Goal: Task Accomplishment & Management: Use online tool/utility

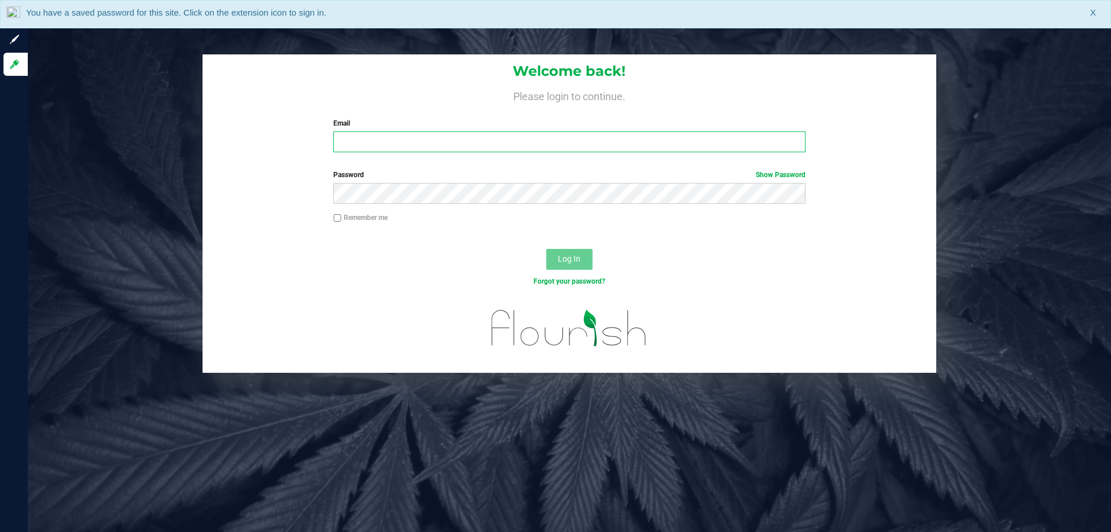
click at [397, 140] on input "Email" at bounding box center [568, 141] width 471 height 21
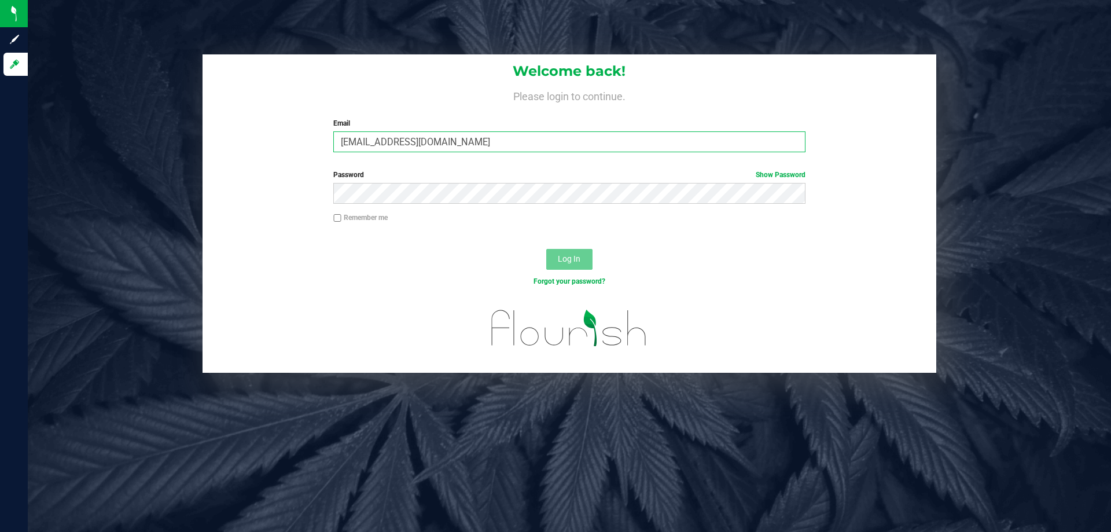
type input "[EMAIL_ADDRESS][DOMAIN_NAME]"
click at [546, 249] on button "Log In" at bounding box center [569, 259] width 46 height 21
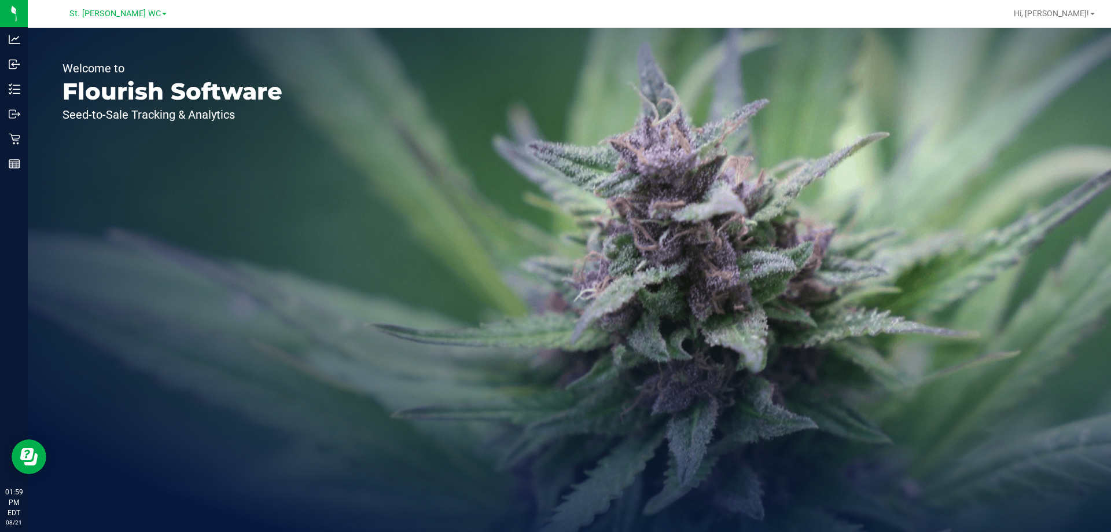
click at [11, 123] on div "Outbound" at bounding box center [15, 113] width 24 height 23
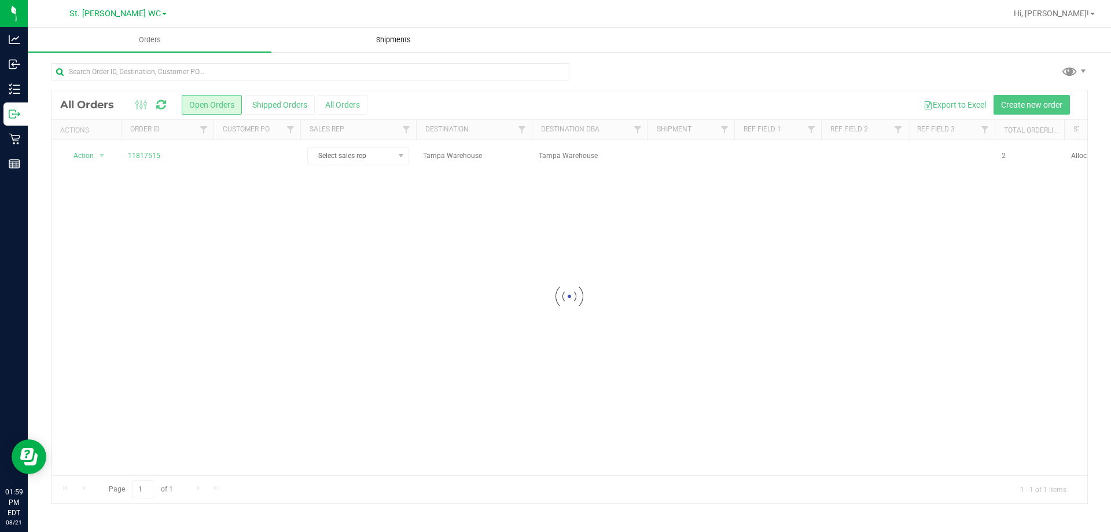
click at [404, 42] on span "Shipments" at bounding box center [393, 40] width 66 height 10
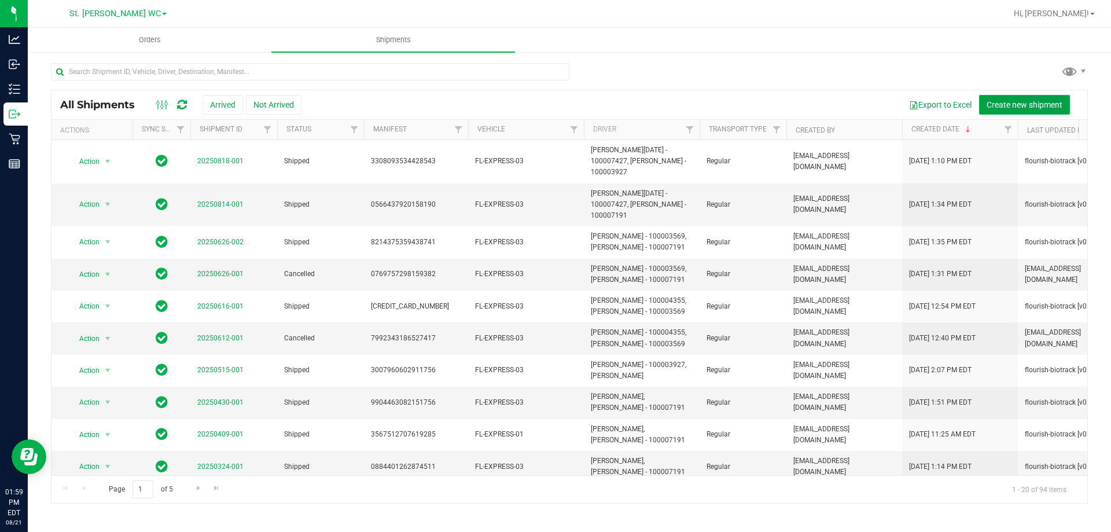
click at [1013, 106] on span "Create new shipment" at bounding box center [1024, 104] width 76 height 9
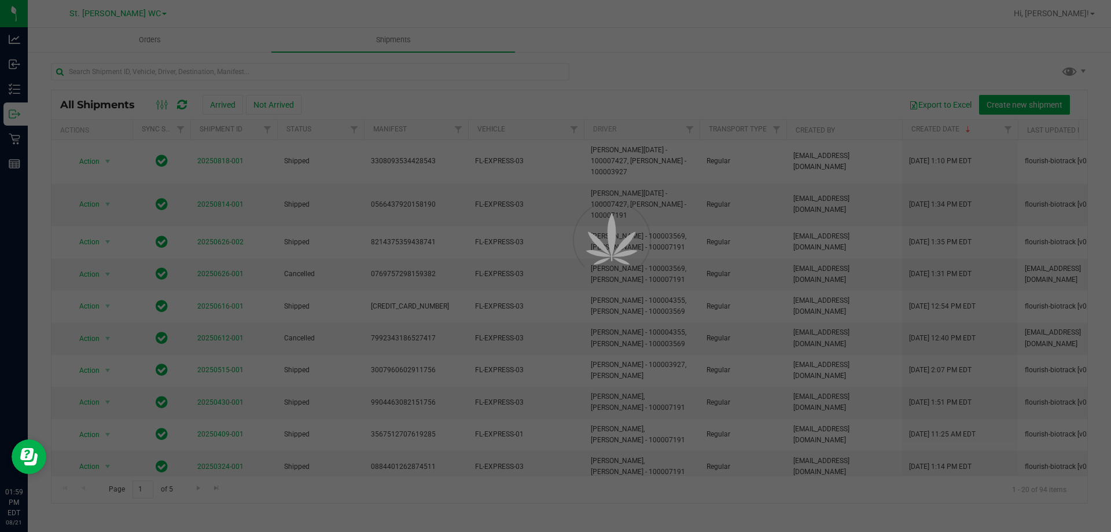
click at [629, 86] on div at bounding box center [555, 266] width 1111 height 532
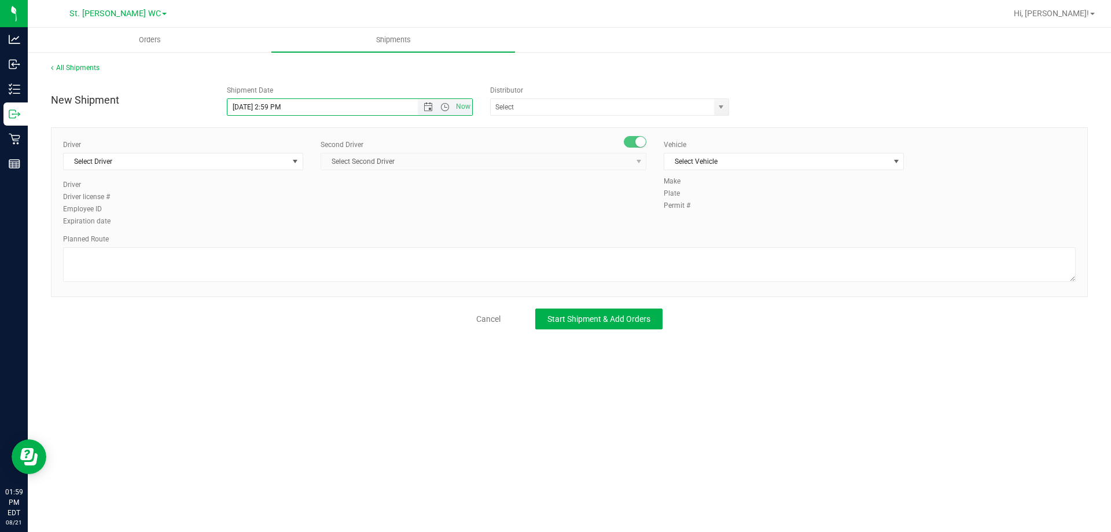
click at [281, 107] on input "[DATE] 2:59 PM" at bounding box center [332, 107] width 211 height 16
type input "[DATE] 2:15 PM"
click at [538, 113] on input "text" at bounding box center [599, 107] width 216 height 16
type input "ta"
click at [709, 108] on span at bounding box center [709, 107] width 7 height 17
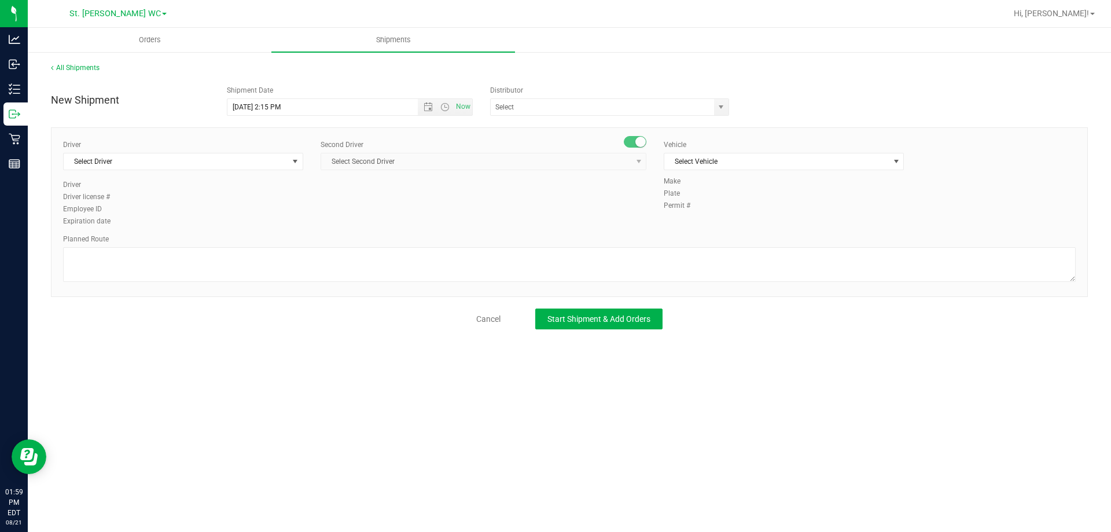
click at [737, 100] on div "Distributor 374 LABS LLC AccuScience Laboratories ACS Laboratory (900003) ACTLA…" at bounding box center [613, 100] width 264 height 31
click at [720, 104] on span "select" at bounding box center [720, 106] width 9 height 9
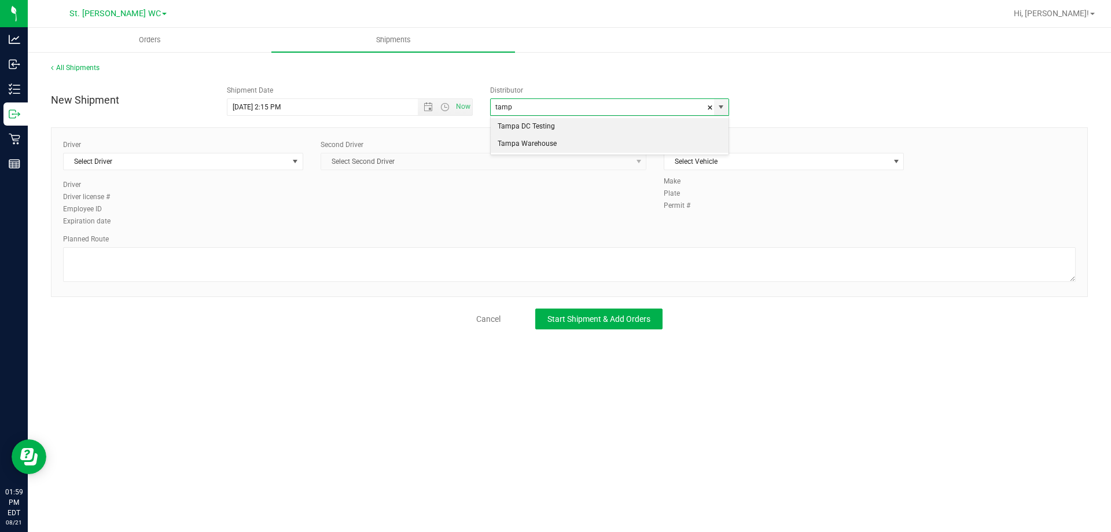
click at [557, 147] on li "Tampa Warehouse" at bounding box center [610, 143] width 238 height 17
type input "Tampa Warehouse"
click at [160, 163] on span "Select Driver" at bounding box center [176, 161] width 224 height 16
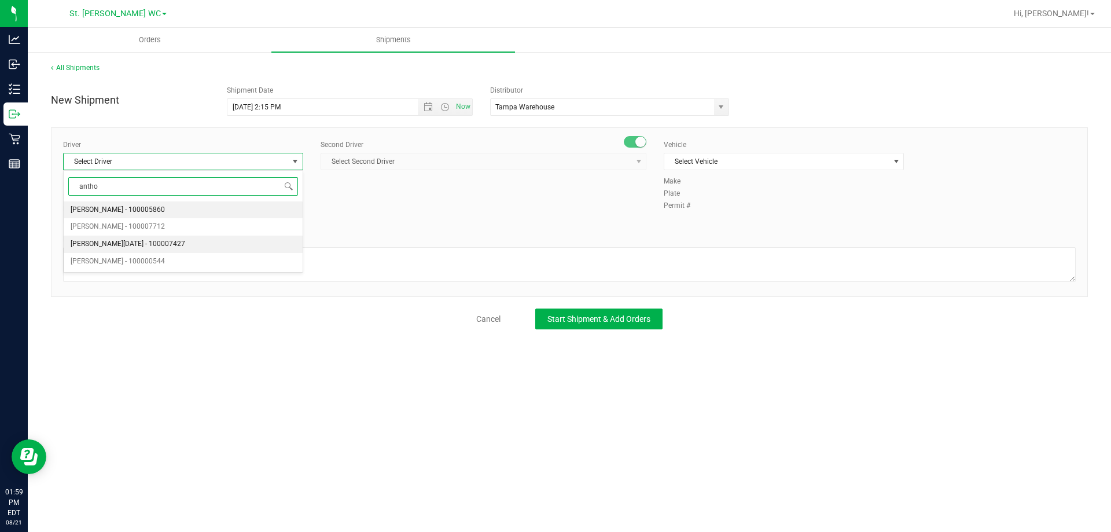
click at [139, 238] on span "[PERSON_NAME][DATE] - 100007427" at bounding box center [128, 244] width 115 height 15
type input "antho"
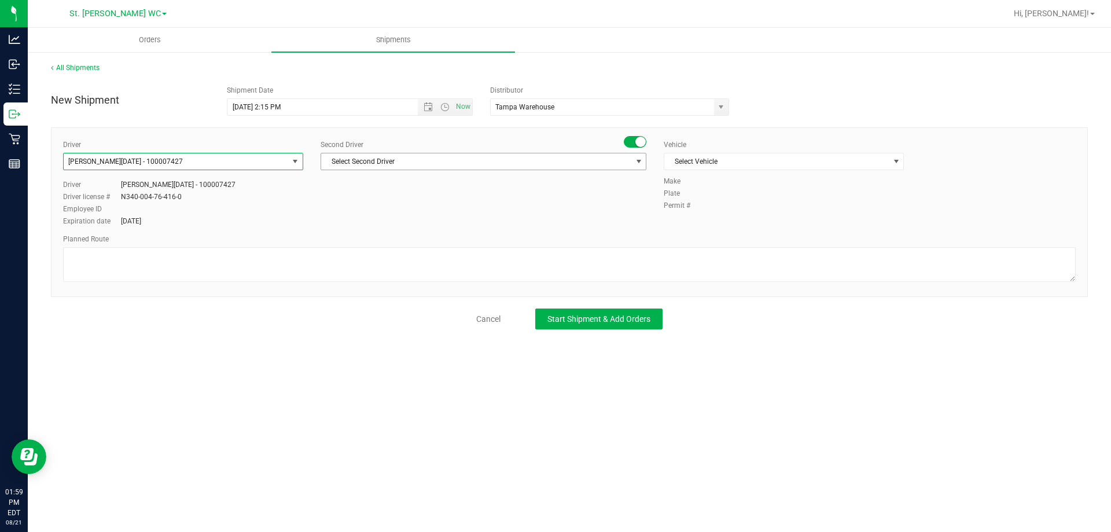
click at [421, 164] on span "Select Second Driver" at bounding box center [476, 161] width 310 height 16
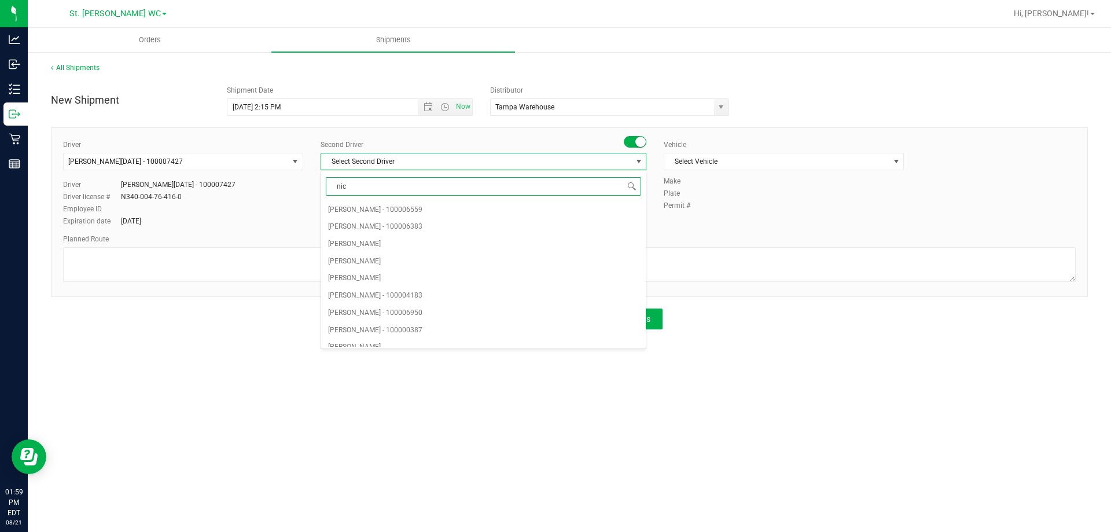
type input "nich"
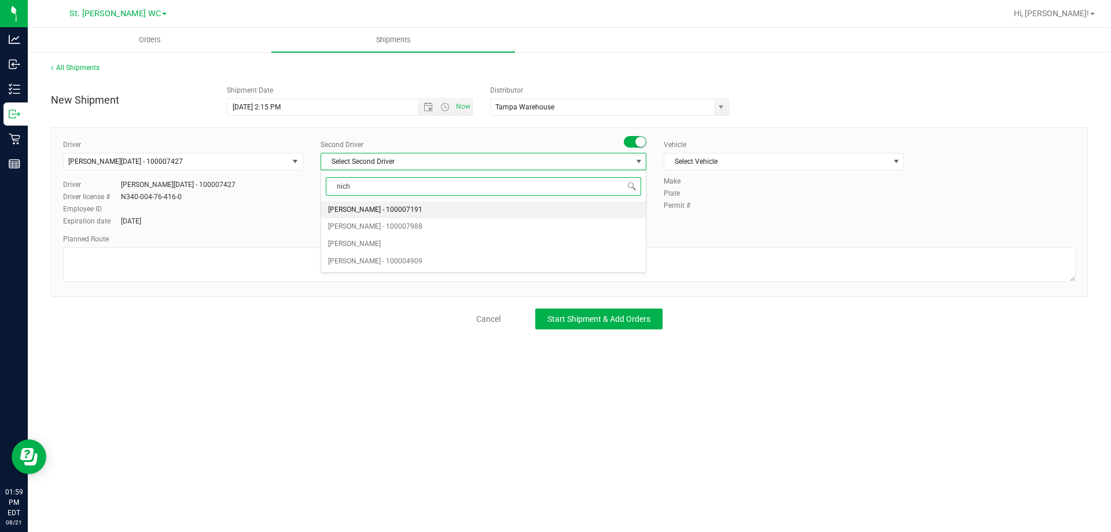
click at [386, 205] on span "[PERSON_NAME] - 100007191" at bounding box center [375, 209] width 94 height 15
click at [756, 159] on span "Select Vehicle" at bounding box center [776, 161] width 224 height 16
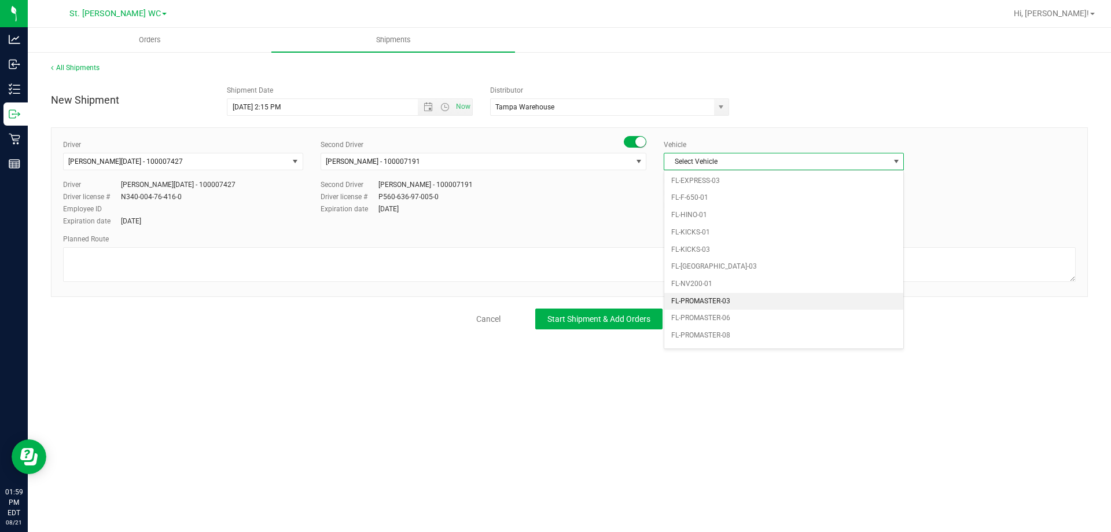
scroll to position [267, 0]
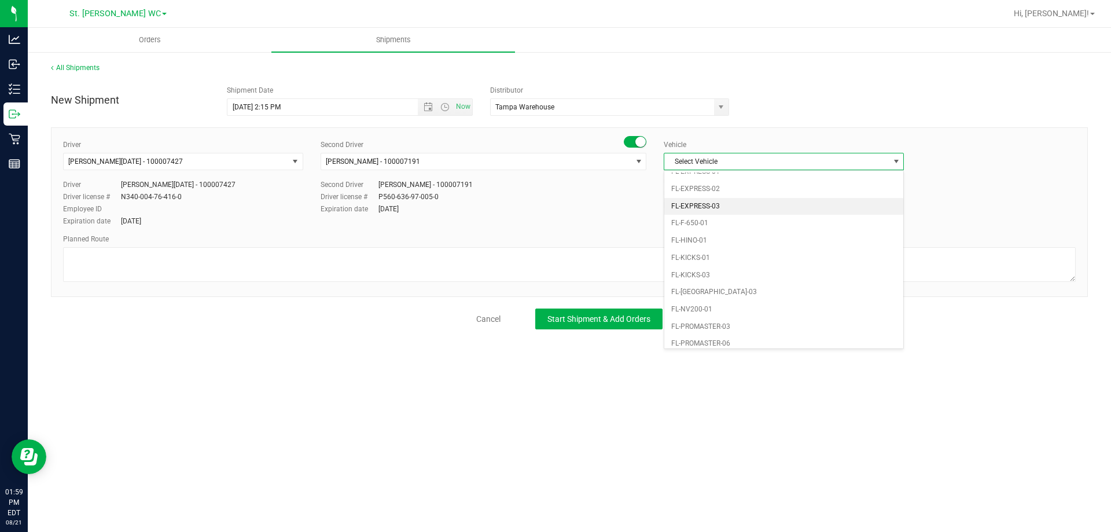
click at [717, 201] on li "FL-EXPRESS-03" at bounding box center [783, 206] width 239 height 17
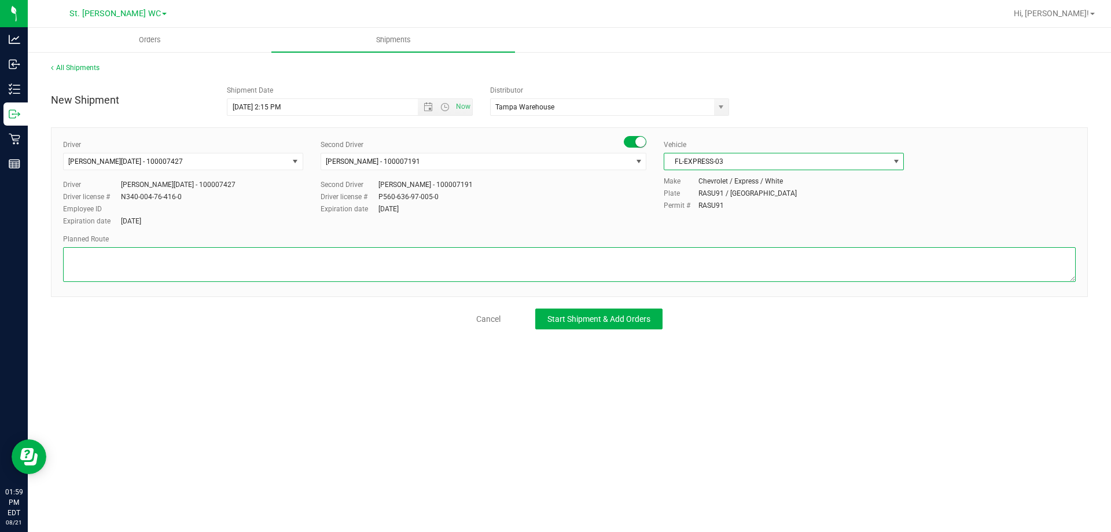
click at [335, 261] on textarea at bounding box center [569, 264] width 1012 height 35
type textarea "Tampa Warehouse"
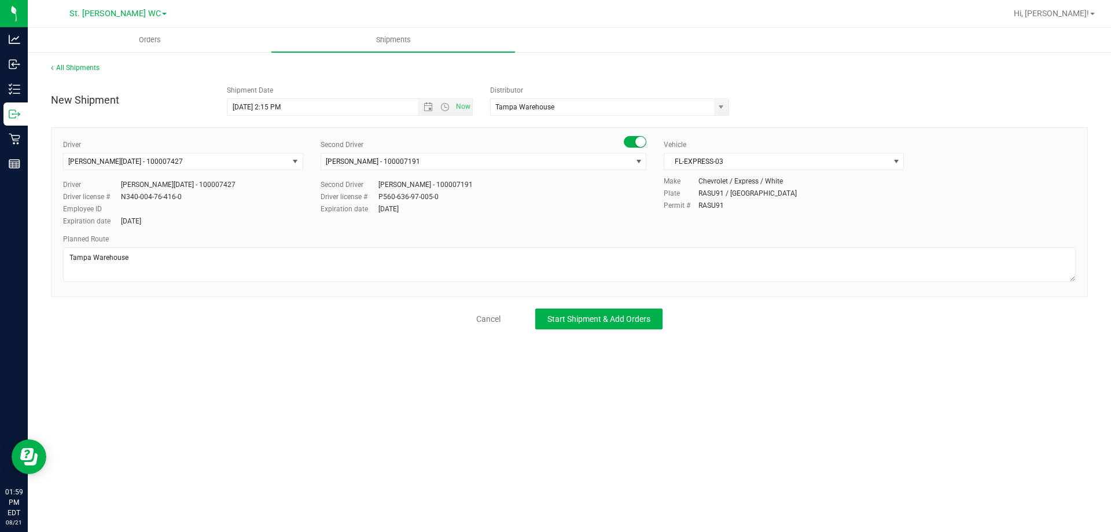
click at [259, 344] on div "Orders Shipments All Shipments New Shipment Shipment Date [DATE] 2:15 PM Now Di…" at bounding box center [569, 280] width 1083 height 504
click at [605, 311] on button "Start Shipment & Add Orders" at bounding box center [598, 318] width 127 height 21
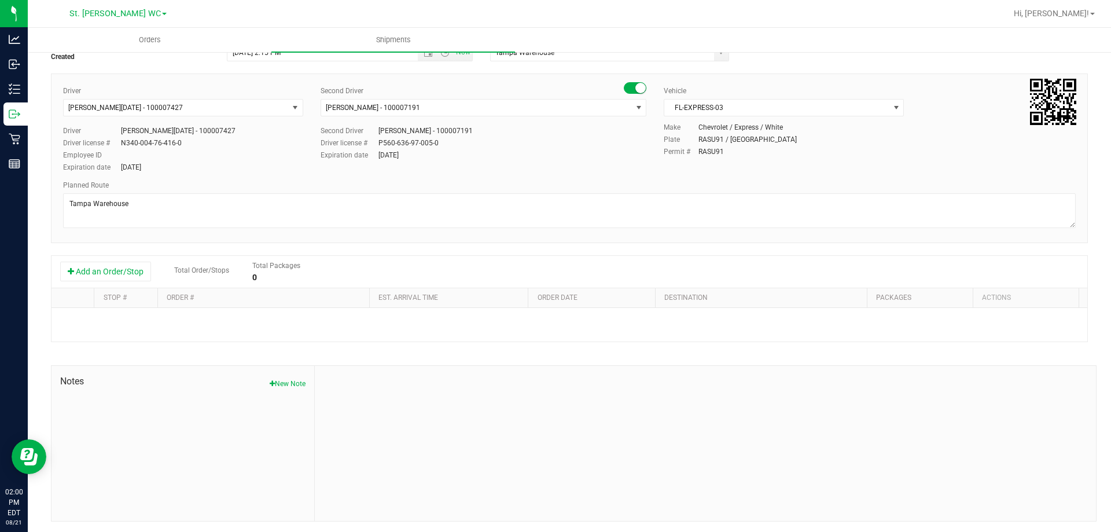
scroll to position [60, 0]
click at [91, 271] on button "Add an Order/Stop" at bounding box center [105, 270] width 91 height 20
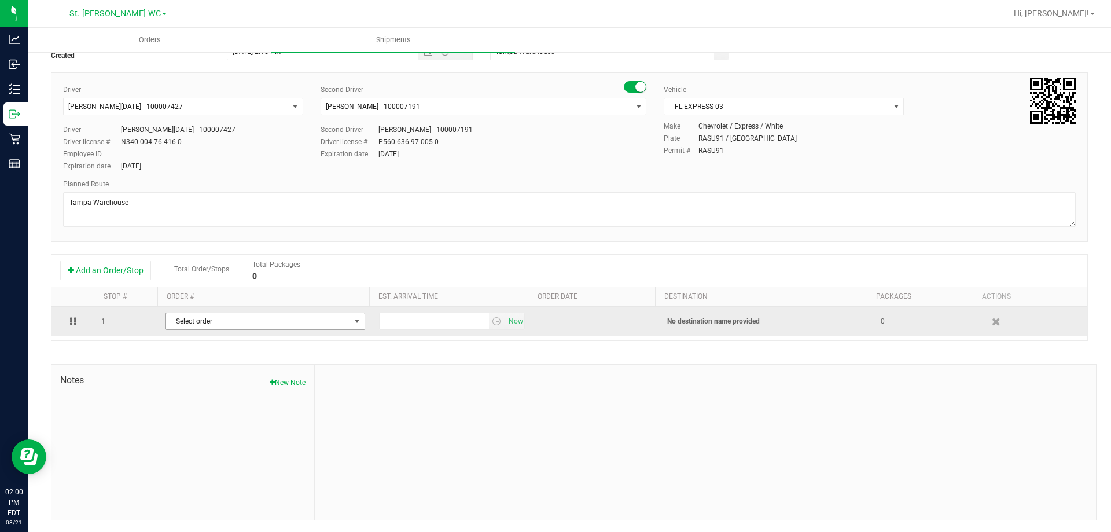
click at [183, 314] on span "Select order" at bounding box center [258, 321] width 184 height 16
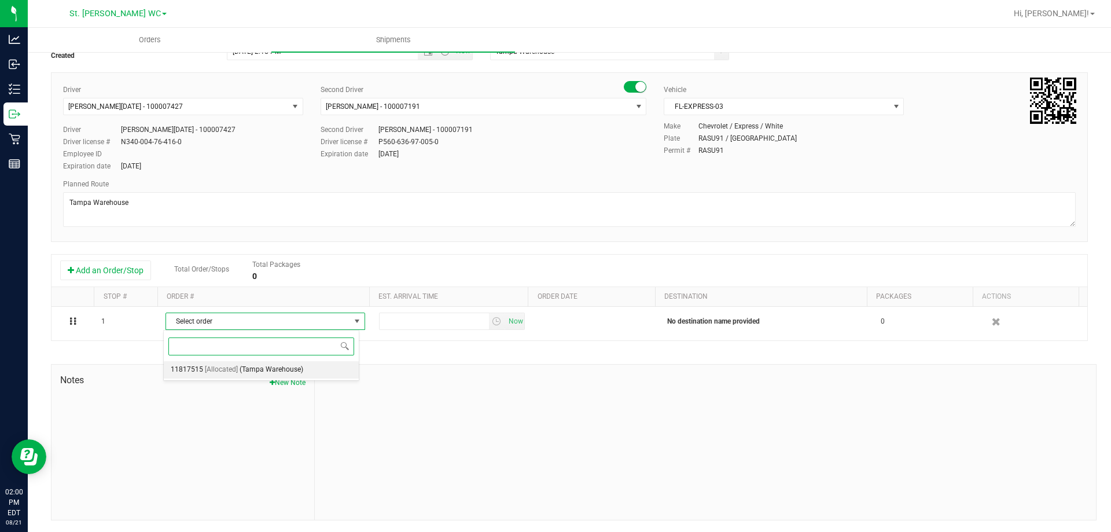
click at [255, 368] on span "(Tampa Warehouse)" at bounding box center [271, 369] width 64 height 15
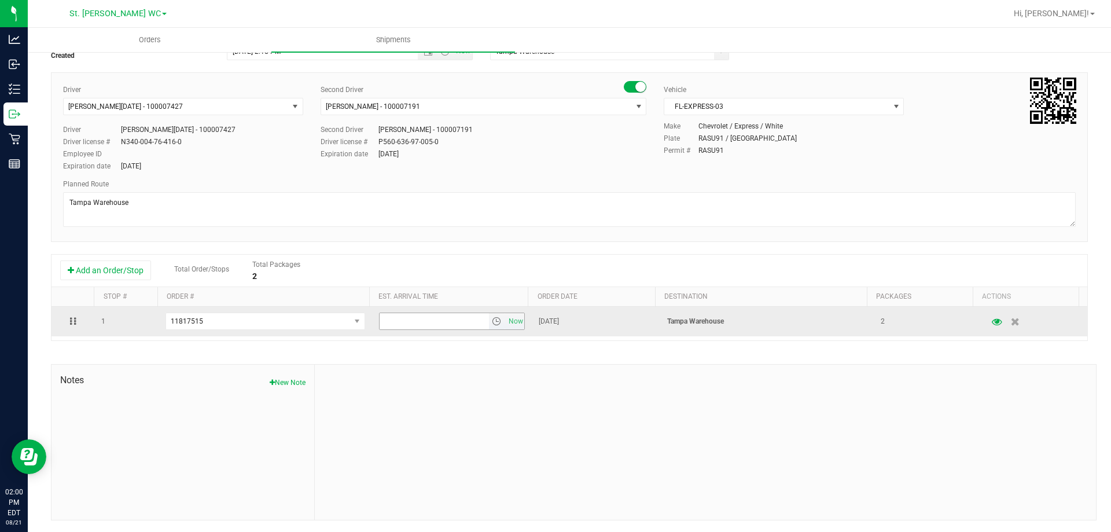
click at [492, 322] on span "select" at bounding box center [496, 320] width 9 height 9
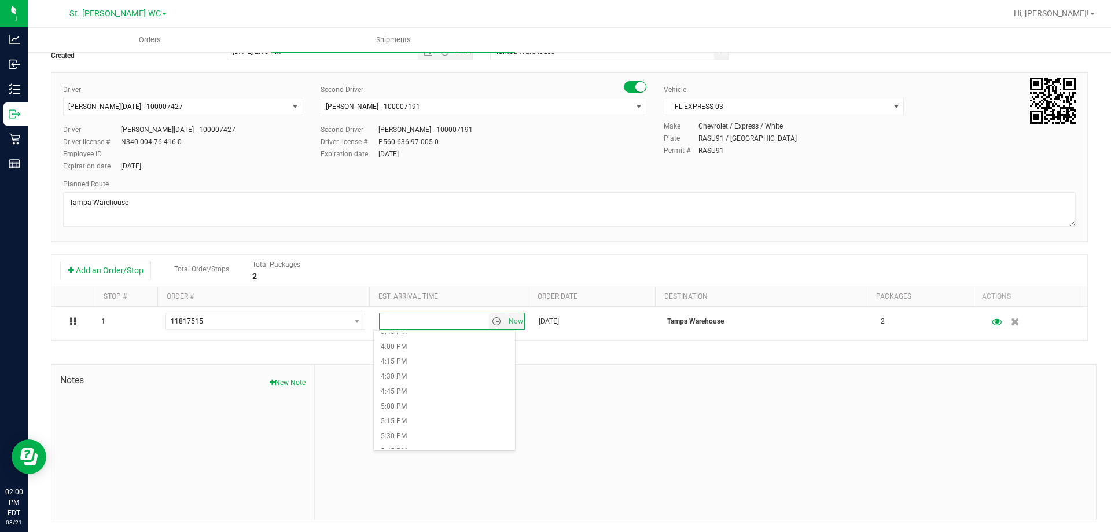
scroll to position [926, 0]
click at [404, 420] on li "5:00 PM" at bounding box center [444, 425] width 141 height 15
click at [412, 365] on div at bounding box center [705, 441] width 781 height 155
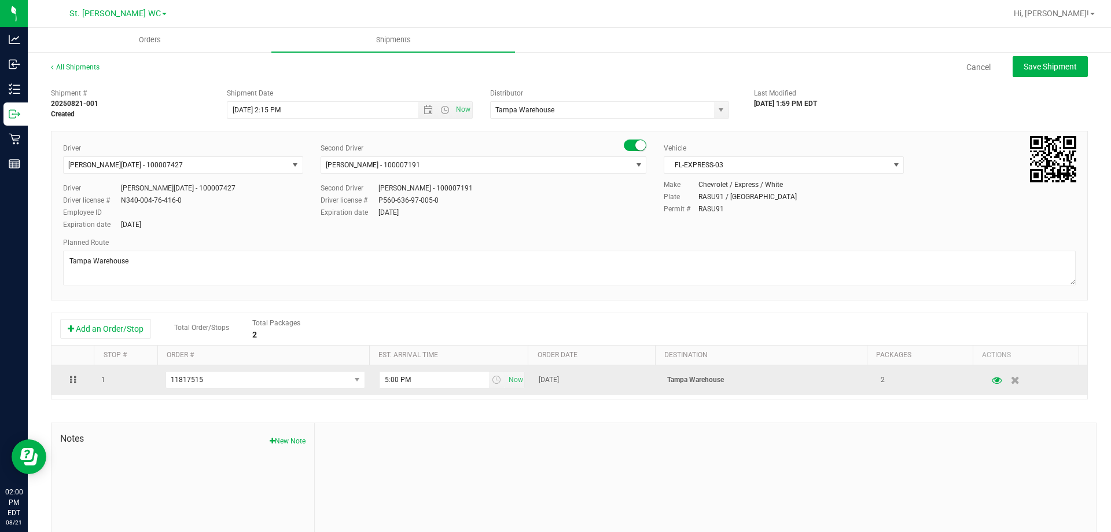
scroll to position [0, 0]
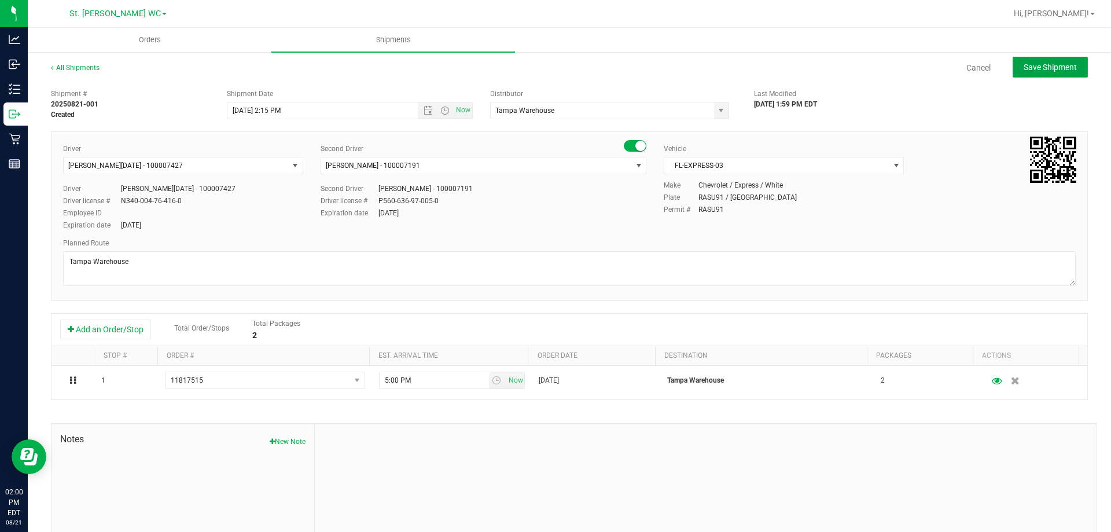
click at [1040, 62] on span "Save Shipment" at bounding box center [1049, 66] width 53 height 9
type input "[DATE] 6:15 PM"
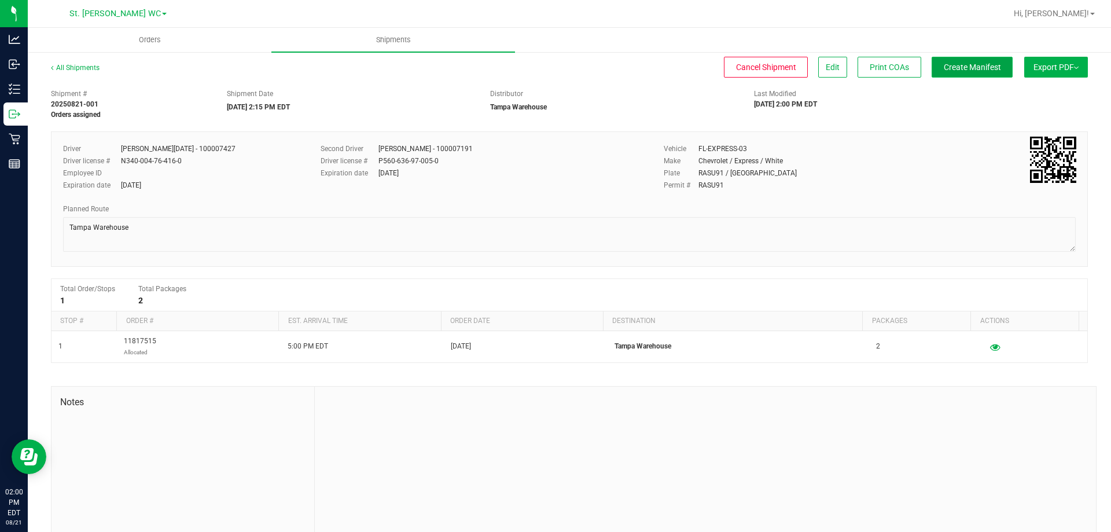
click at [950, 71] on span "Create Manifest" at bounding box center [972, 66] width 57 height 9
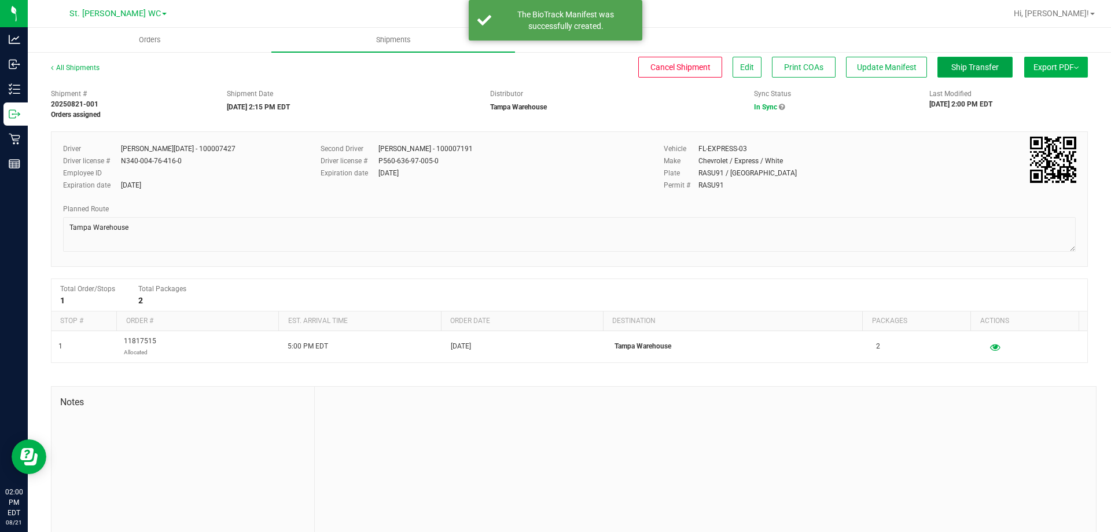
click at [972, 69] on span "Ship Transfer" at bounding box center [974, 66] width 47 height 9
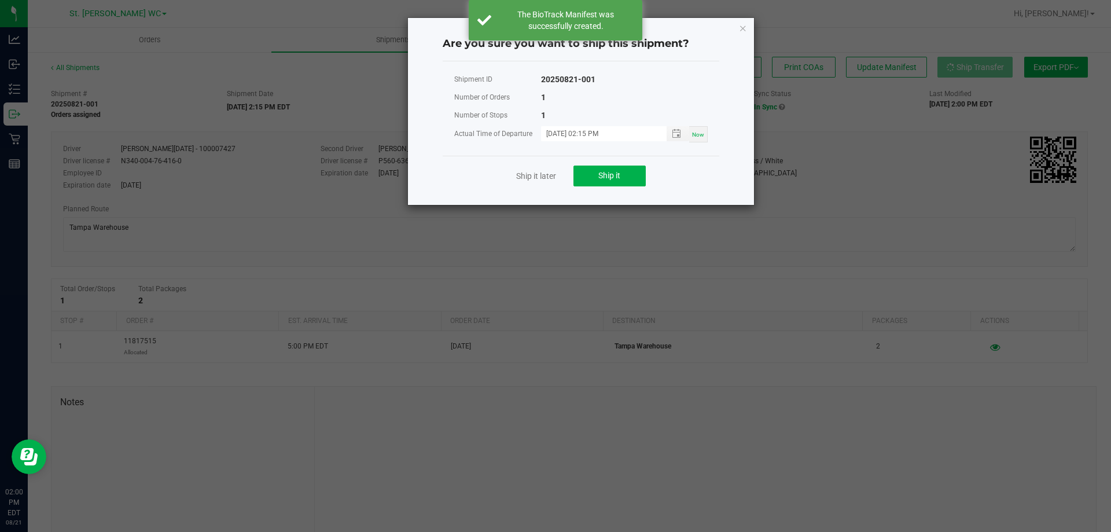
click at [699, 131] on span "Now" at bounding box center [698, 134] width 12 height 6
type input "[DATE] 02:00 PM"
click at [601, 179] on span "Ship it" at bounding box center [609, 175] width 22 height 9
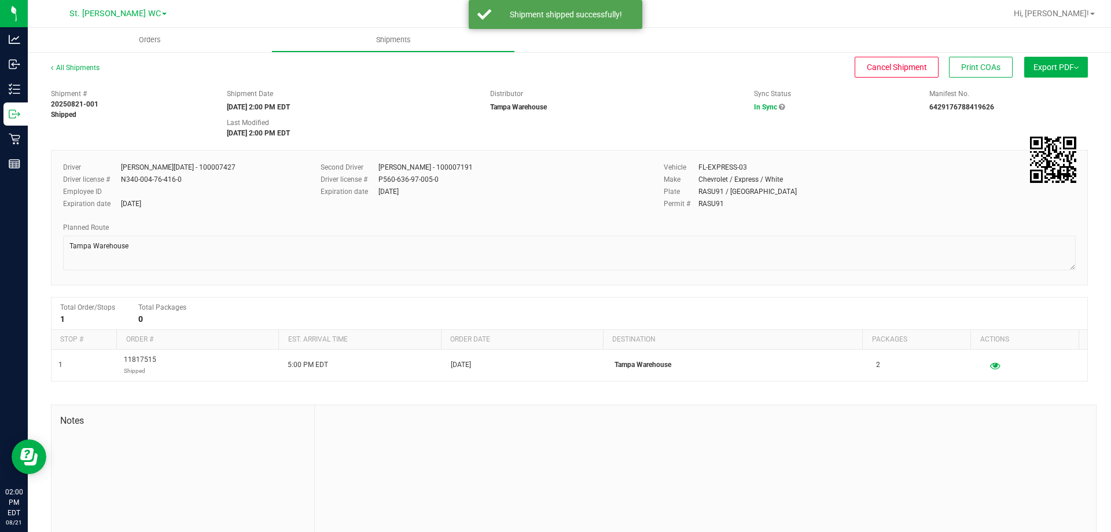
click at [1055, 63] on button "Export PDF" at bounding box center [1056, 67] width 64 height 21
click at [1032, 89] on span "Manifest by Package ID" at bounding box center [1038, 93] width 73 height 8
click at [83, 104] on strong "20250821-001" at bounding box center [74, 104] width 47 height 8
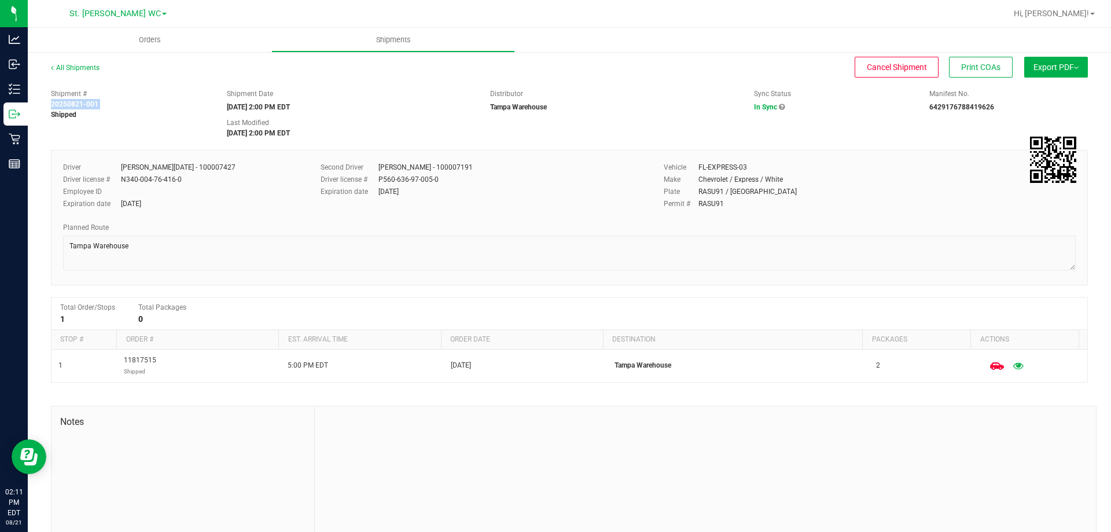
copy div "20250821-001"
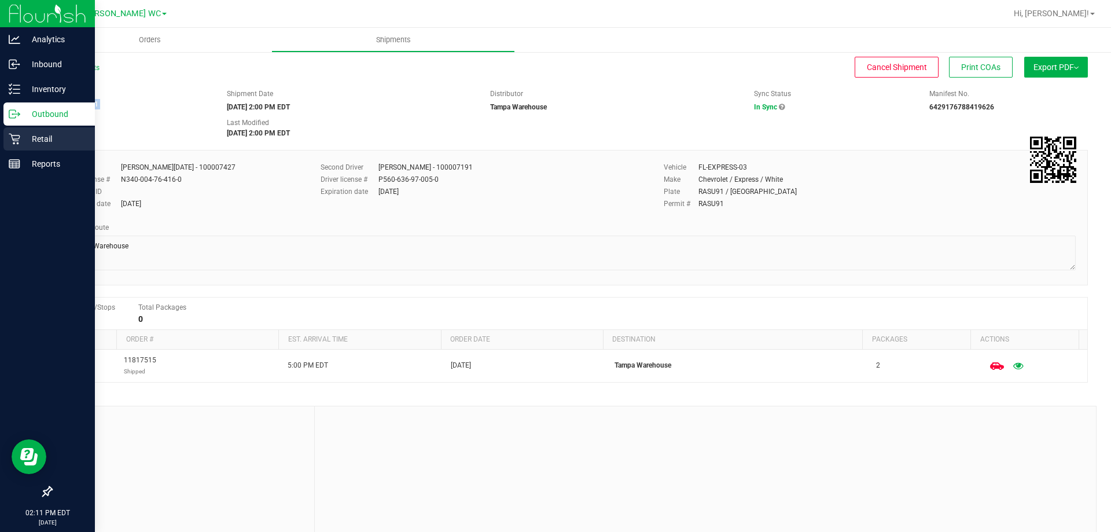
click at [24, 143] on p "Retail" at bounding box center [54, 139] width 69 height 14
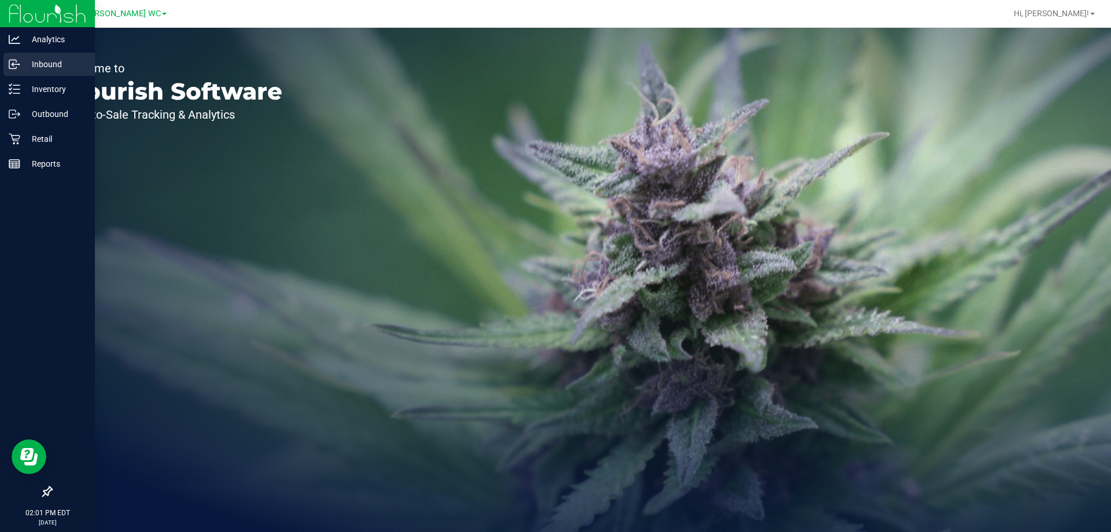
click at [18, 71] on div "Inbound" at bounding box center [48, 64] width 91 height 23
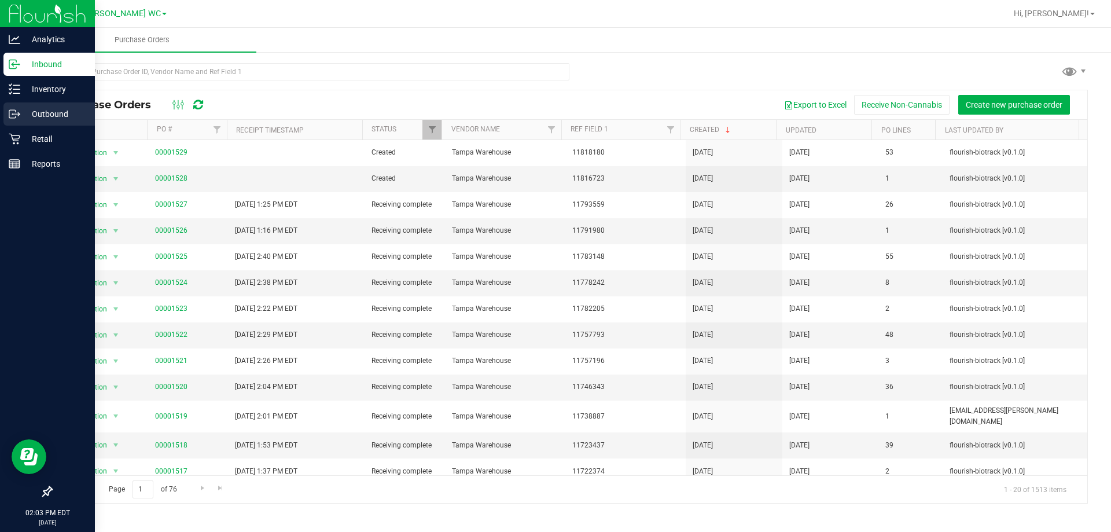
click at [45, 120] on p "Outbound" at bounding box center [54, 114] width 69 height 14
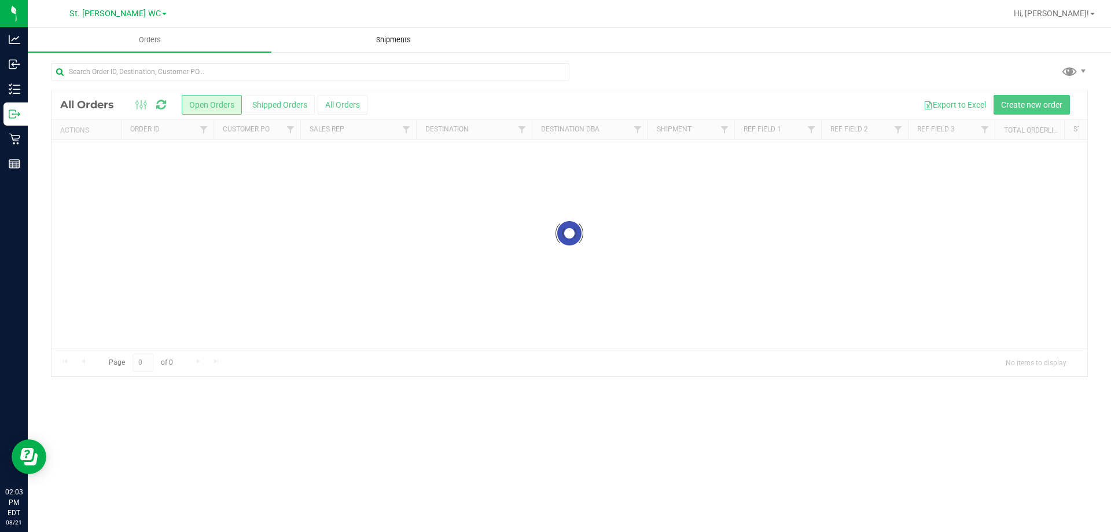
click at [406, 39] on span "Shipments" at bounding box center [393, 40] width 66 height 10
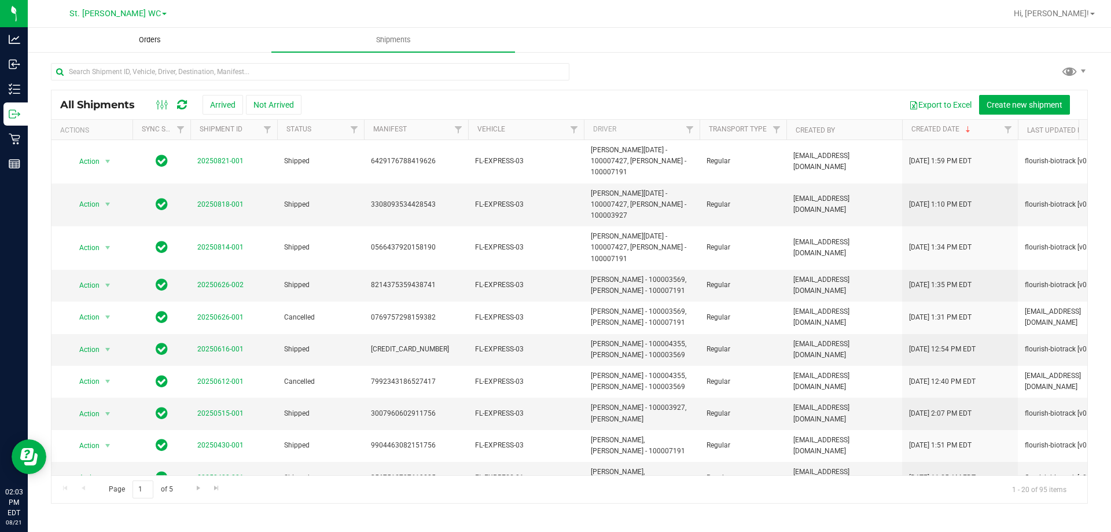
click at [153, 43] on span "Orders" at bounding box center [149, 40] width 53 height 10
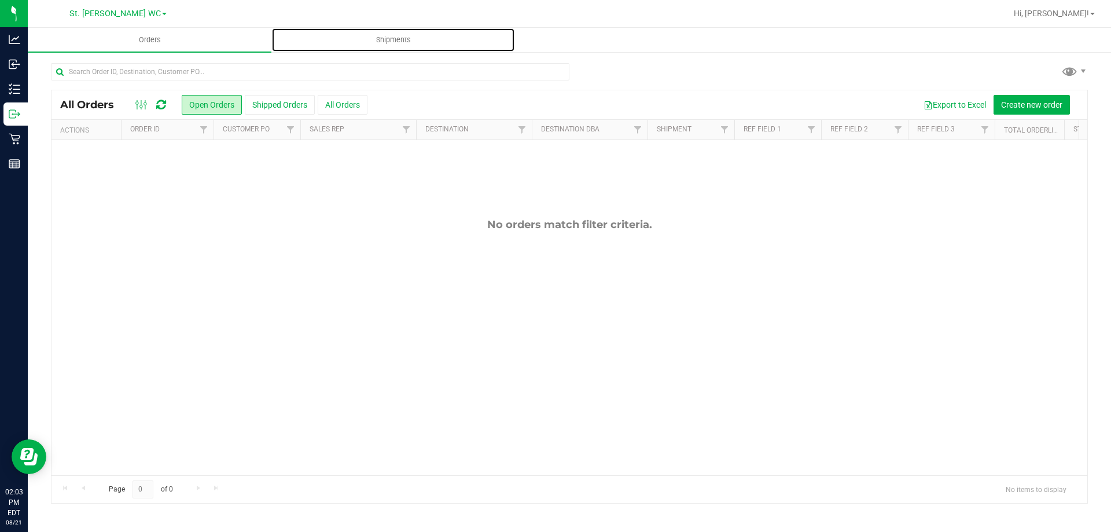
click at [400, 39] on span "Shipments" at bounding box center [393, 40] width 66 height 10
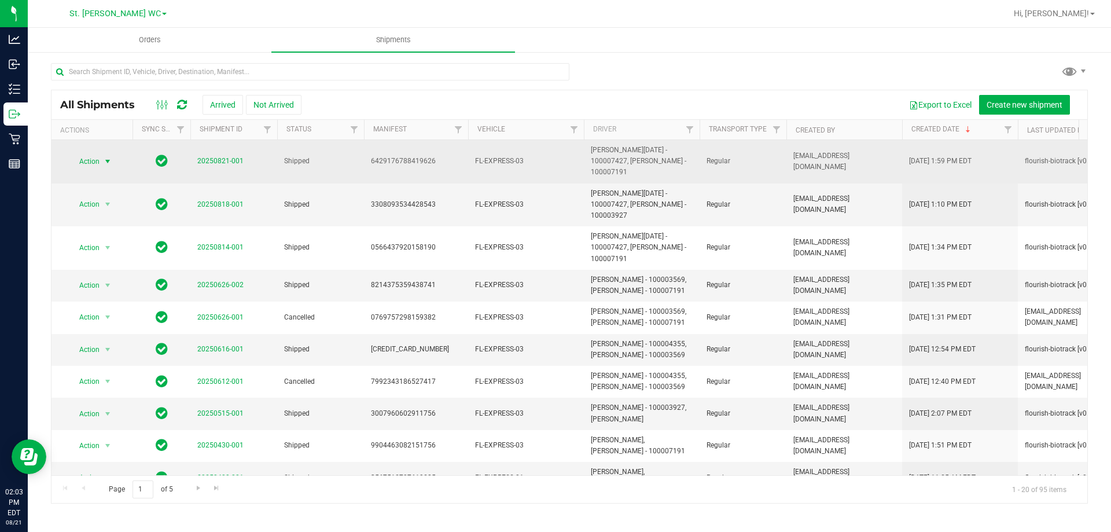
click at [109, 157] on span "select" at bounding box center [107, 161] width 9 height 9
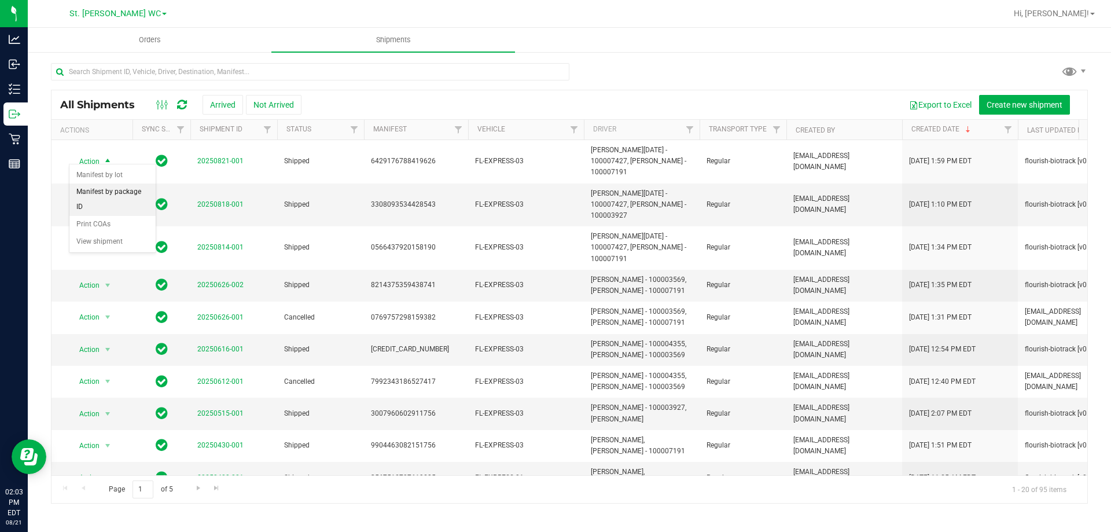
click at [117, 191] on li "Manifest by package ID" at bounding box center [112, 199] width 86 height 32
